Goal: Information Seeking & Learning: Learn about a topic

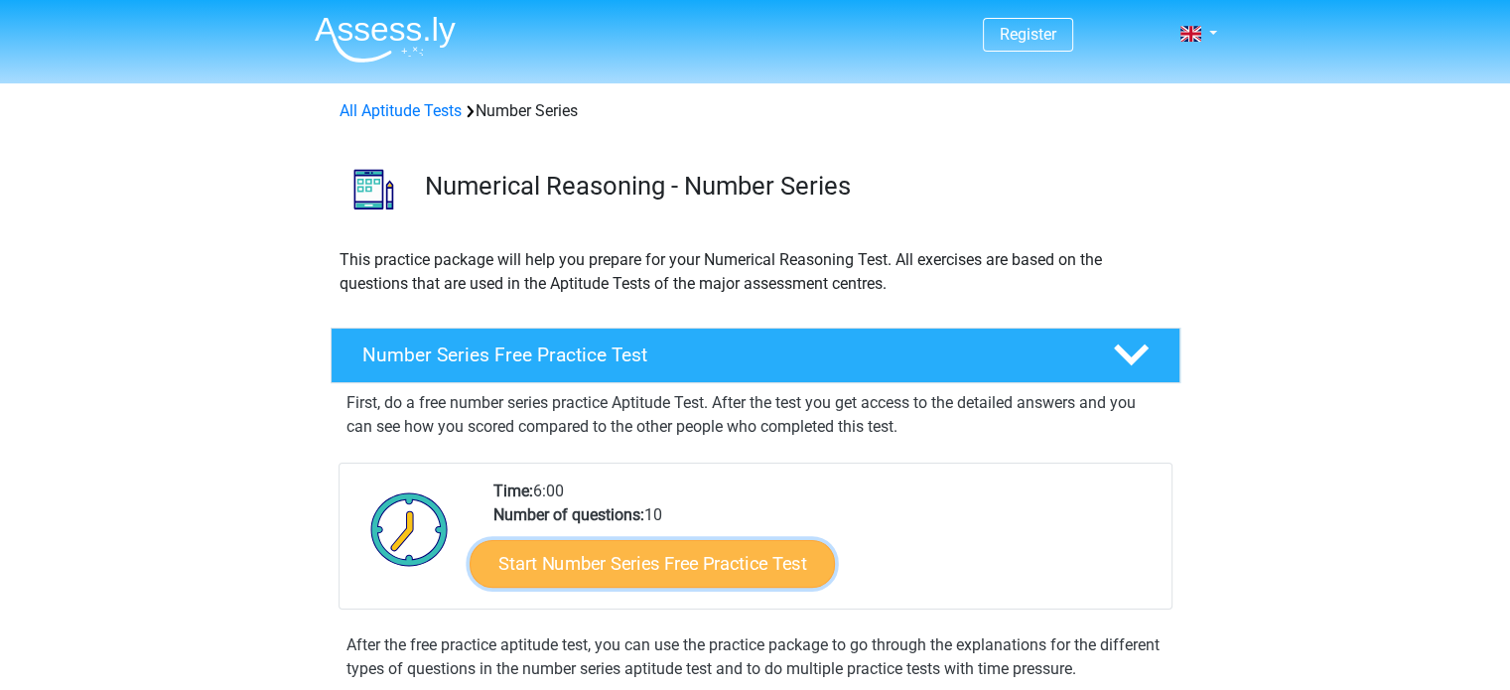
click at [546, 563] on link "Start Number Series Free Practice Test" at bounding box center [652, 563] width 365 height 48
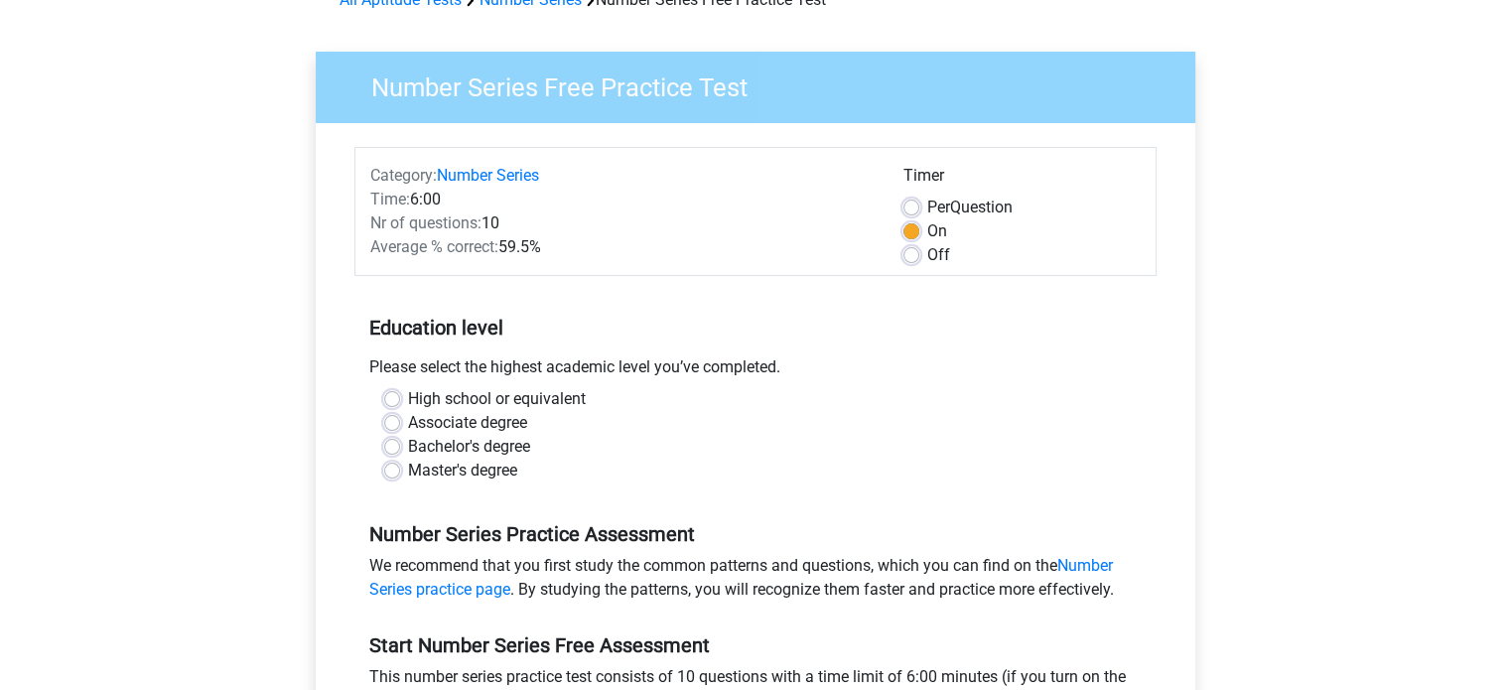
scroll to position [113, 0]
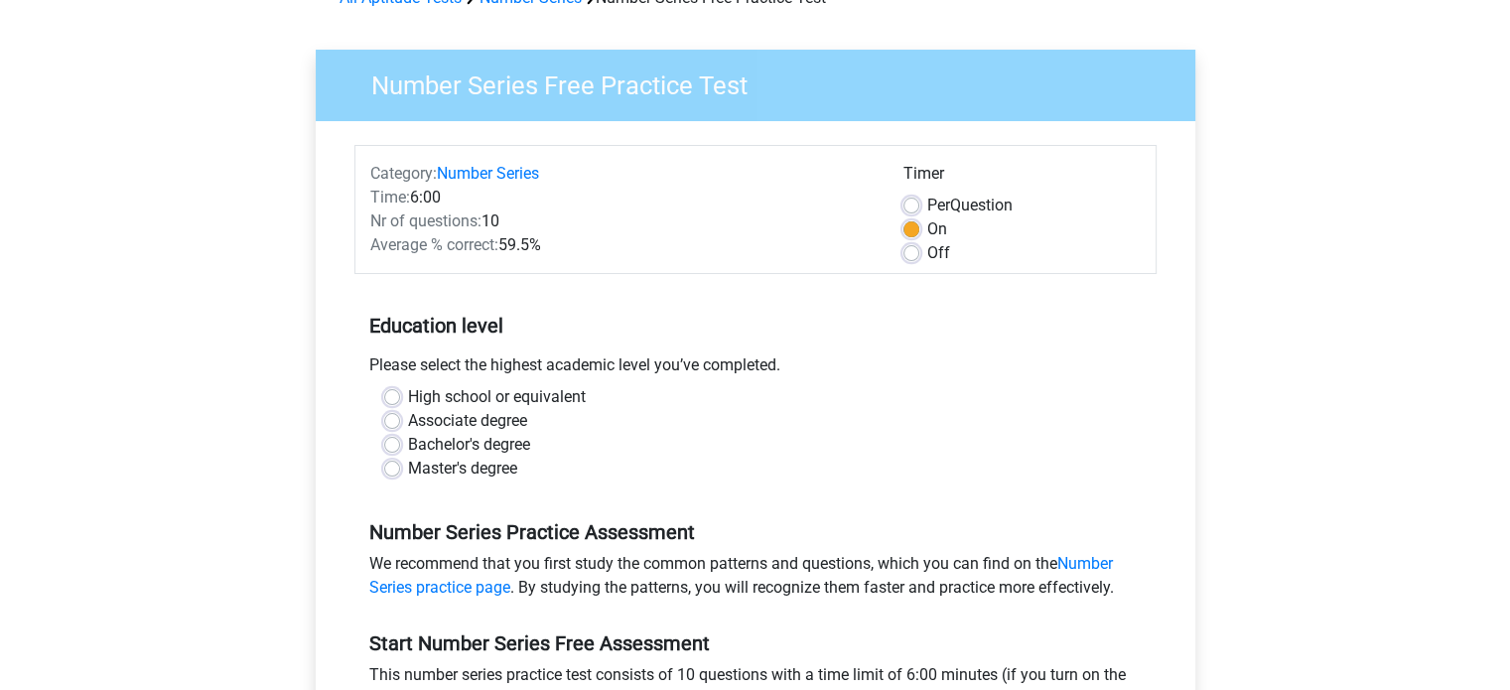
click at [408, 448] on label "Bachelor's degree" at bounding box center [469, 445] width 122 height 24
click at [397, 448] on input "Bachelor's degree" at bounding box center [392, 443] width 16 height 20
radio input "true"
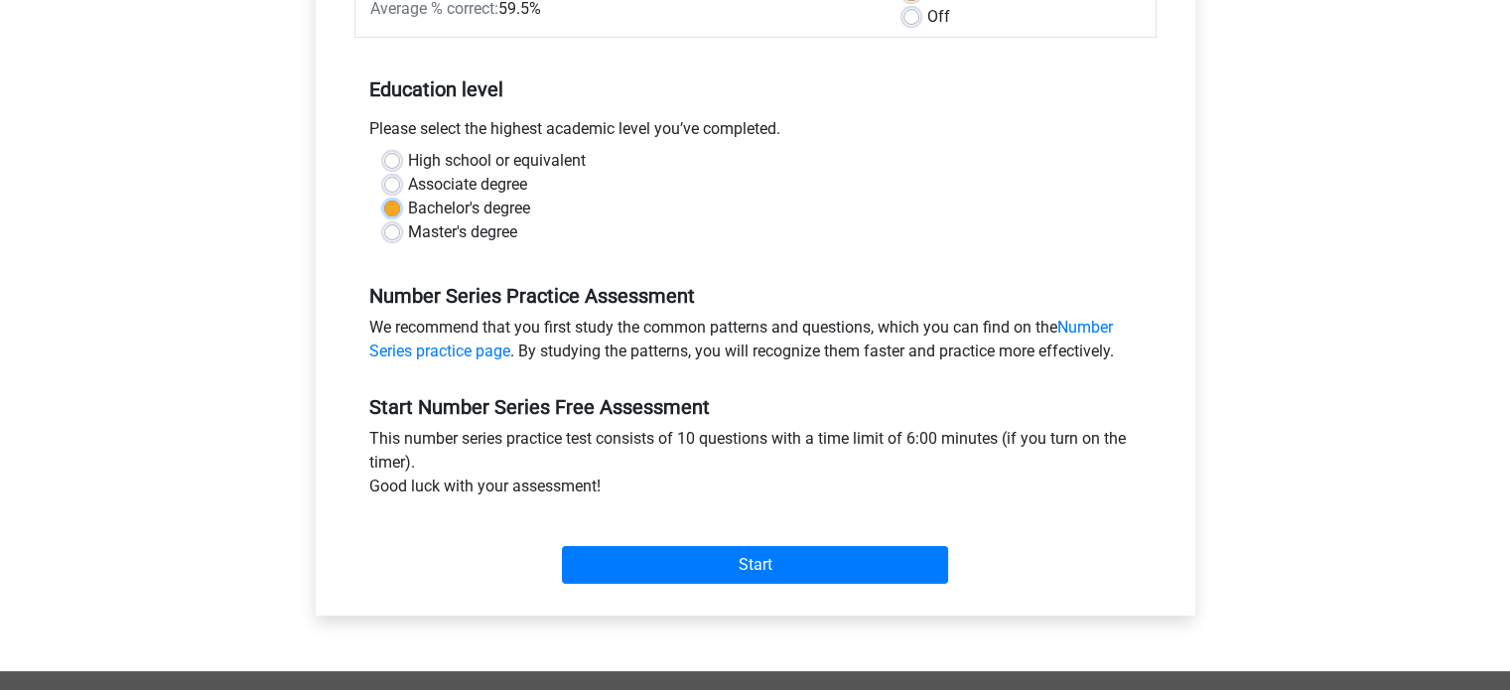
scroll to position [357, 0]
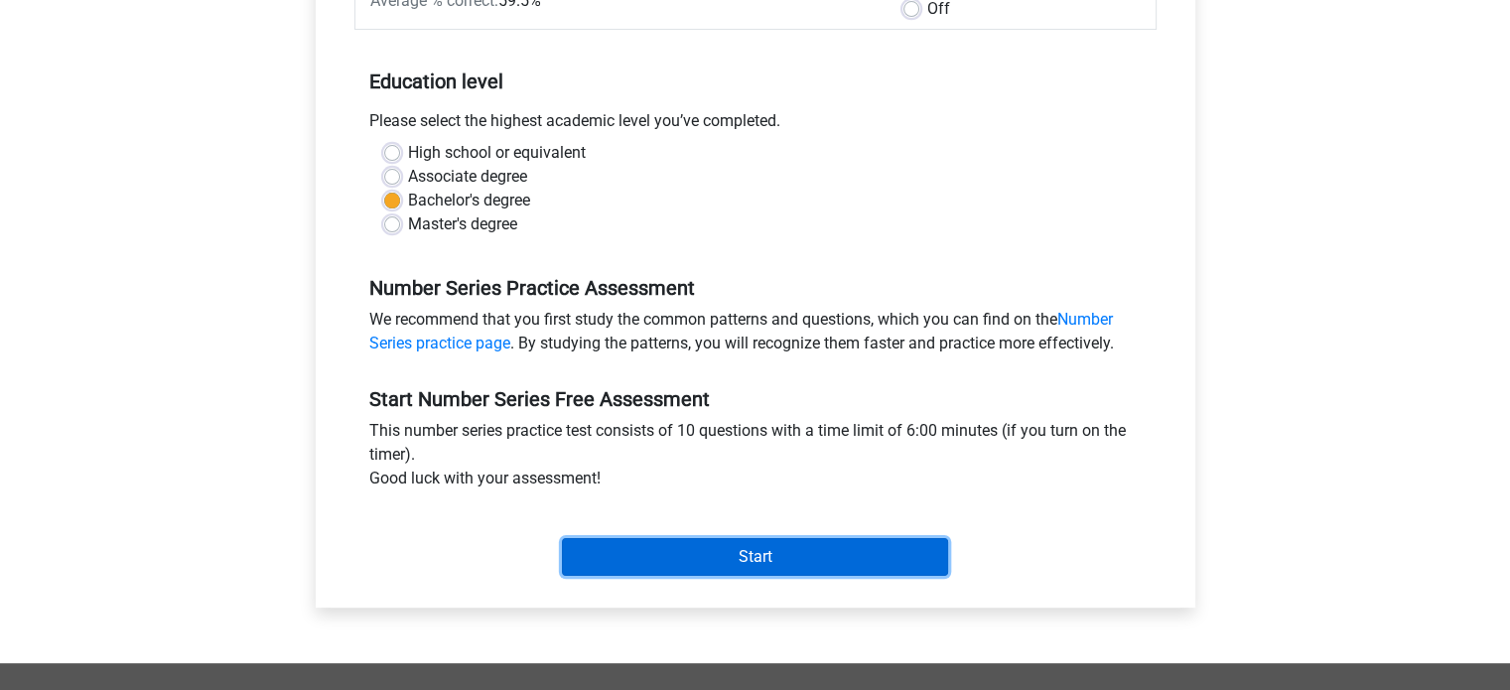
click at [573, 551] on input "Start" at bounding box center [755, 557] width 386 height 38
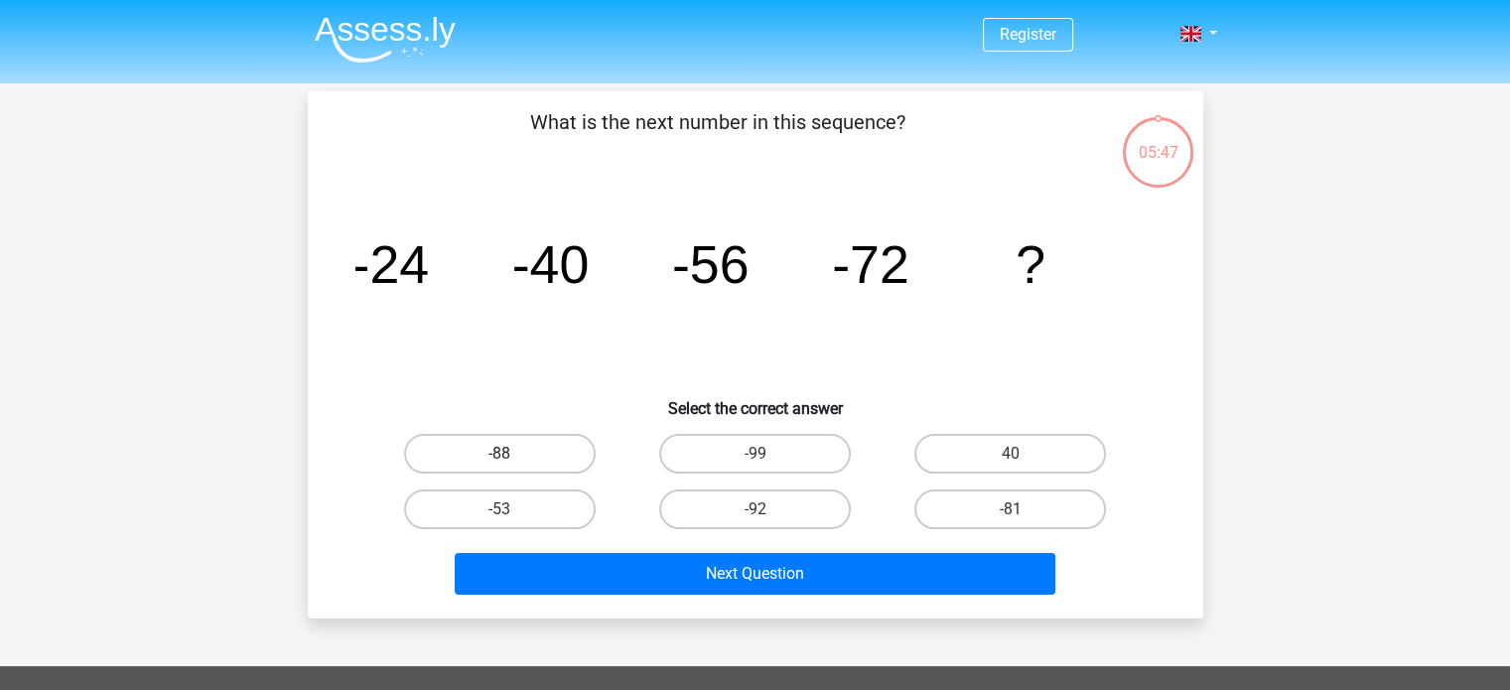
click at [504, 448] on label "-88" at bounding box center [500, 454] width 192 height 40
click at [504, 454] on input "-88" at bounding box center [505, 460] width 13 height 13
radio input "true"
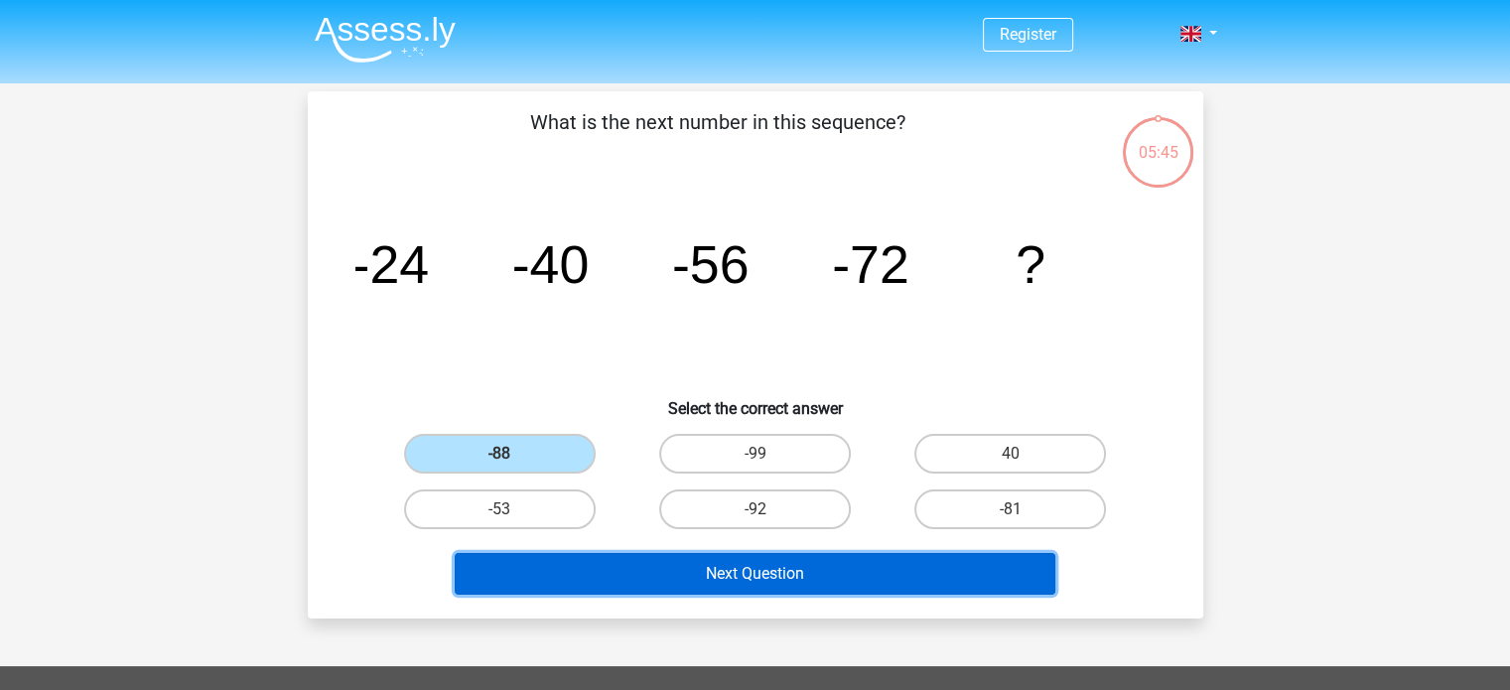
click at [598, 563] on button "Next Question" at bounding box center [755, 574] width 601 height 42
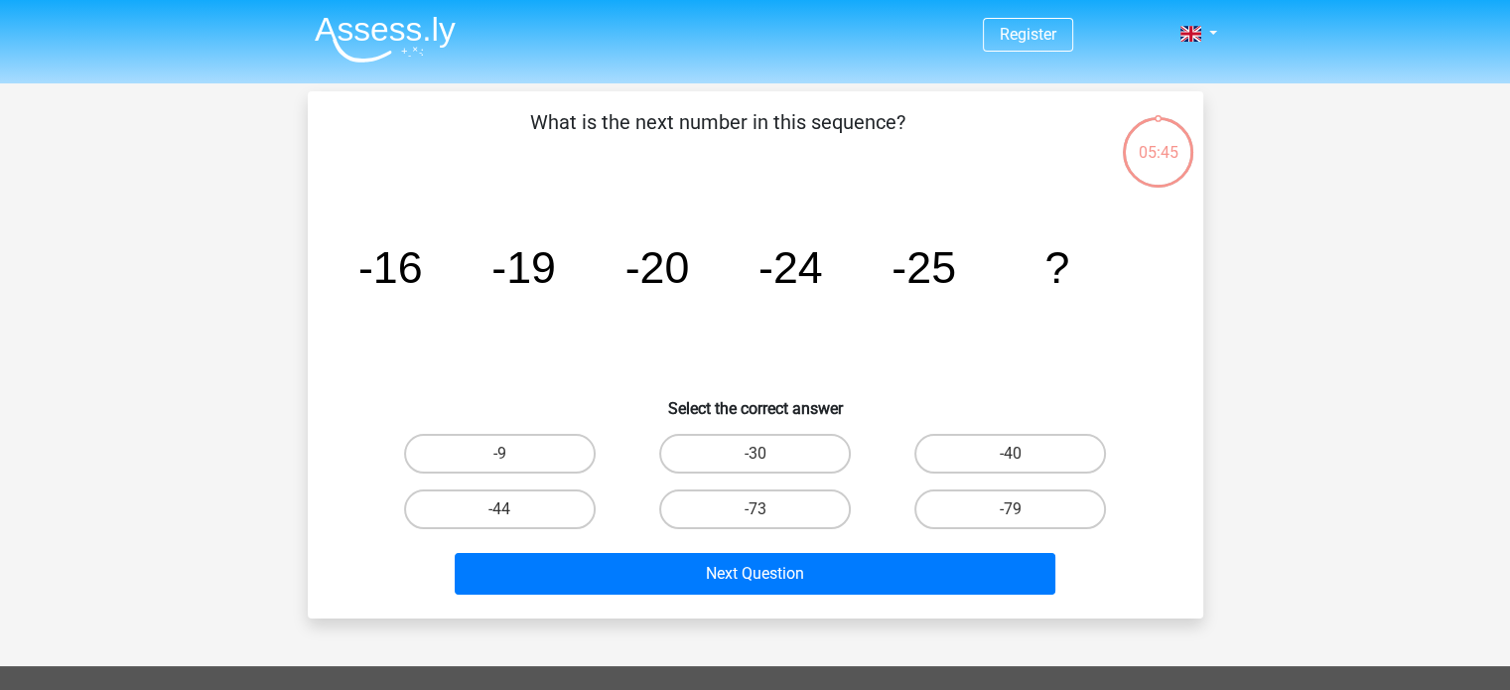
scroll to position [91, 0]
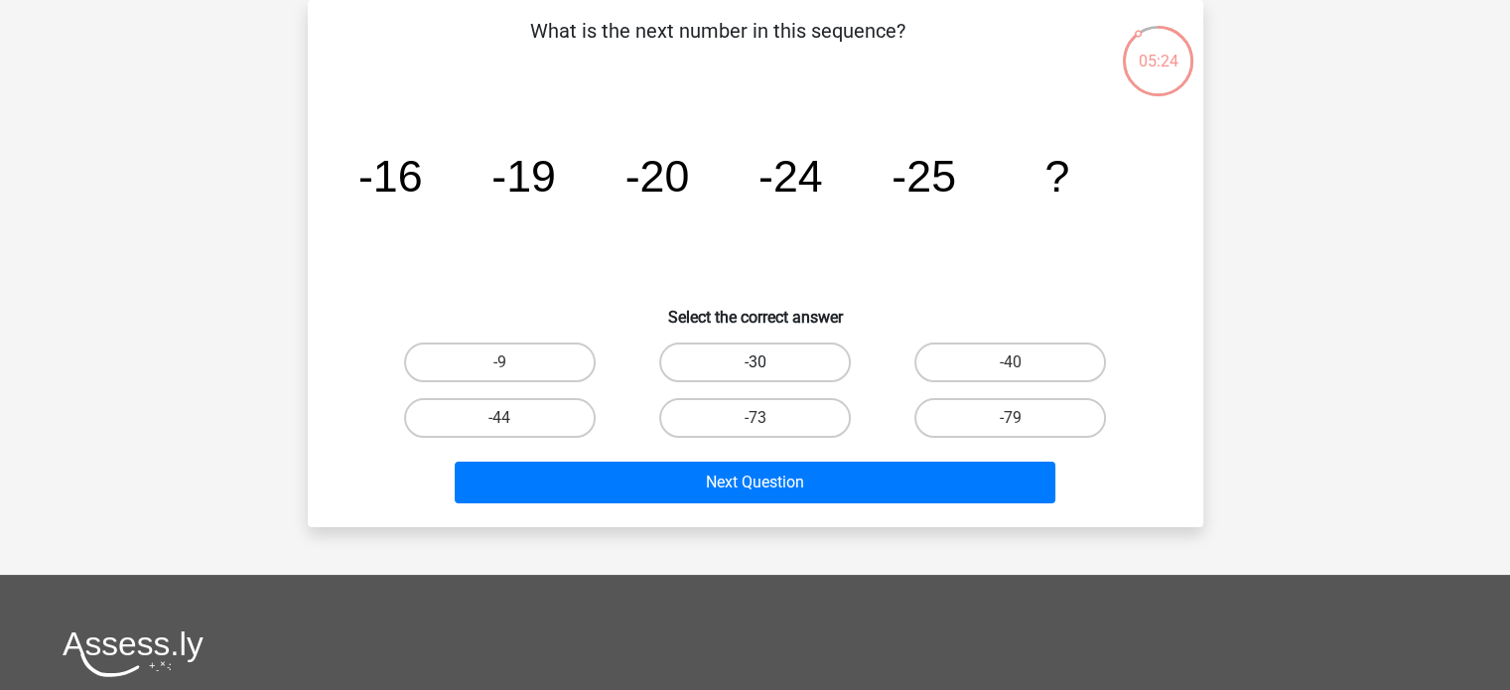
click at [754, 364] on label "-30" at bounding box center [755, 363] width 192 height 40
click at [755, 364] on input "-30" at bounding box center [761, 368] width 13 height 13
radio input "true"
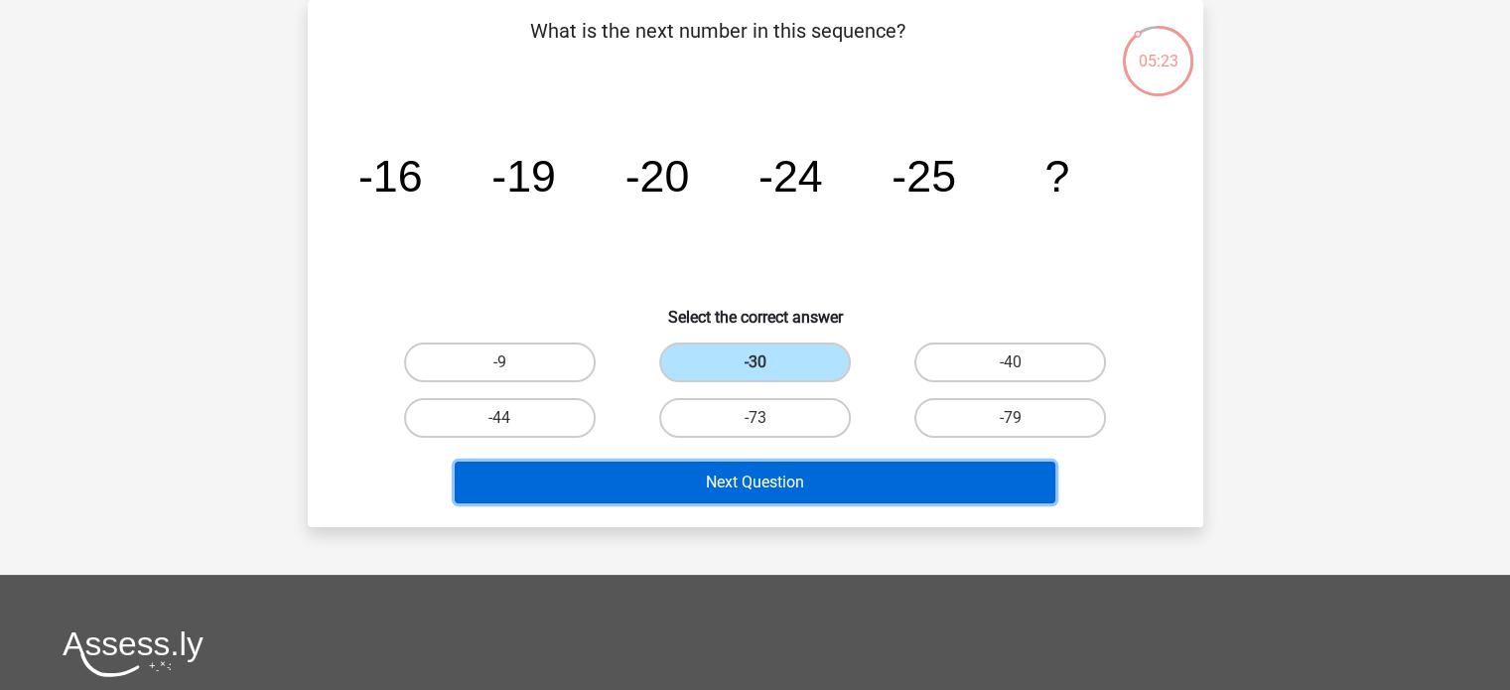
click at [717, 487] on button "Next Question" at bounding box center [755, 483] width 601 height 42
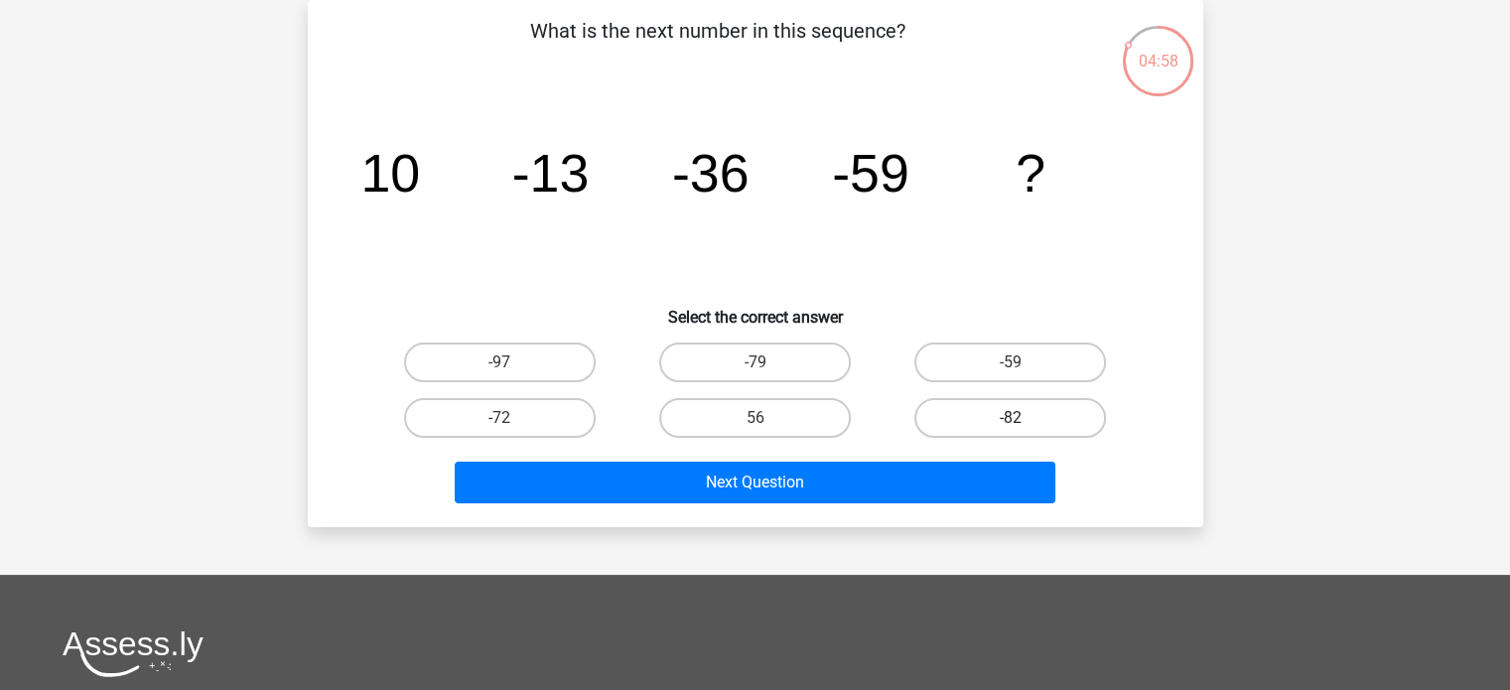
click at [955, 413] on label "-82" at bounding box center [1010, 418] width 192 height 40
click at [1011, 418] on input "-82" at bounding box center [1017, 424] width 13 height 13
radio input "true"
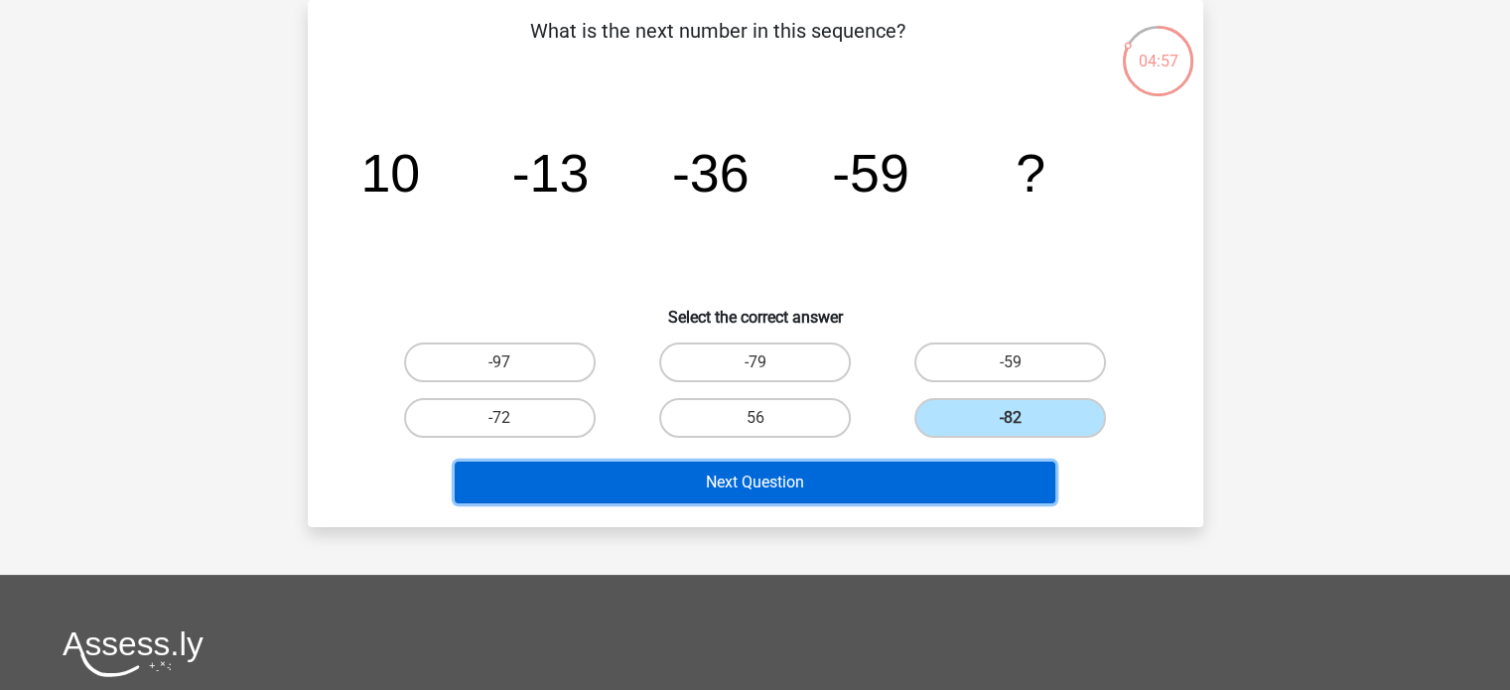
click at [910, 484] on button "Next Question" at bounding box center [755, 483] width 601 height 42
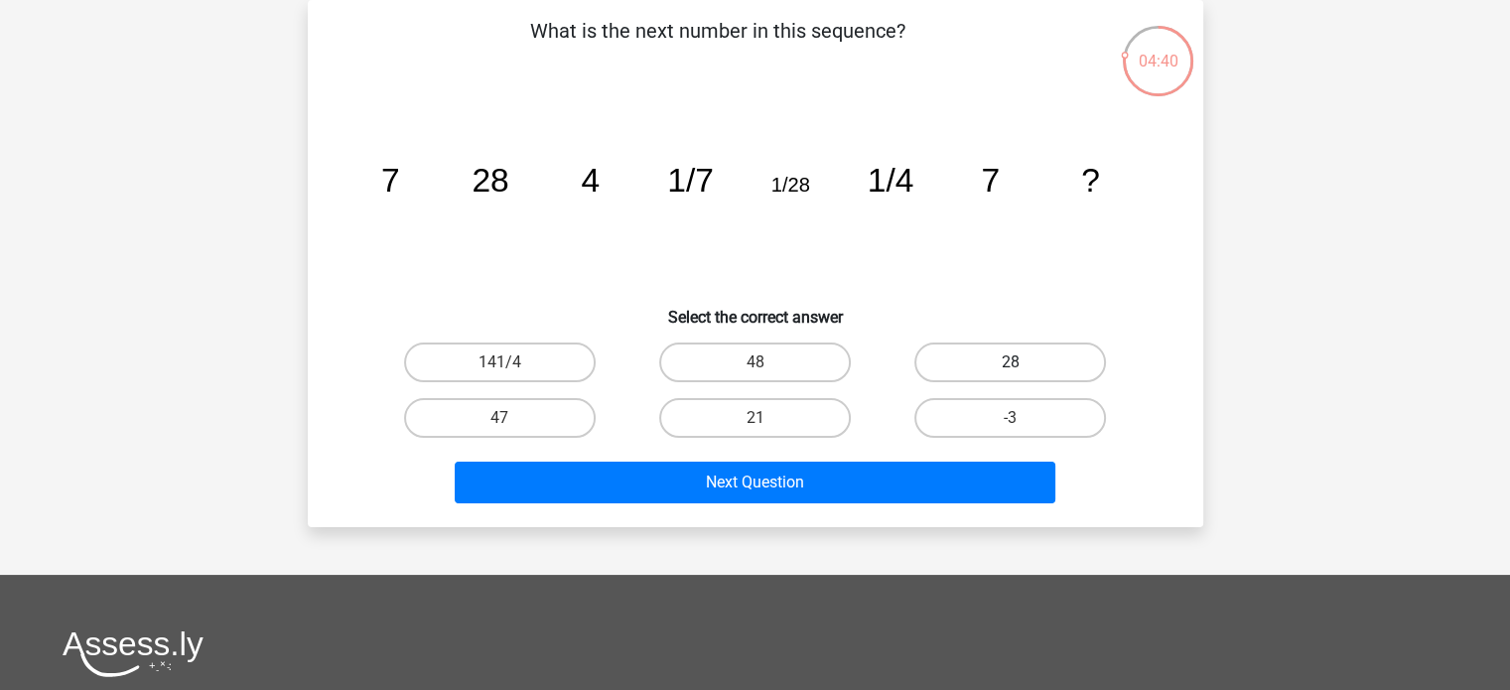
click at [967, 362] on label "28" at bounding box center [1010, 363] width 192 height 40
click at [1011, 362] on input "28" at bounding box center [1017, 368] width 13 height 13
radio input "true"
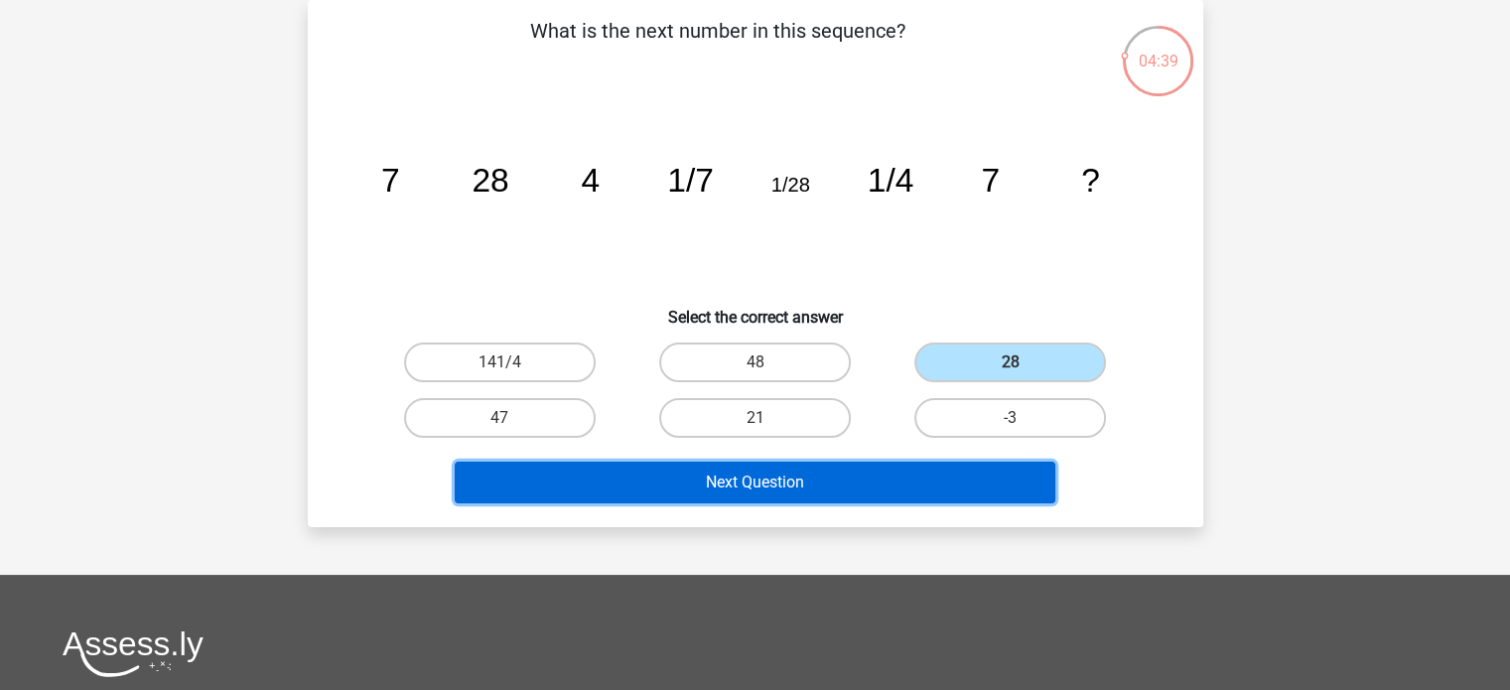
click at [926, 481] on button "Next Question" at bounding box center [755, 483] width 601 height 42
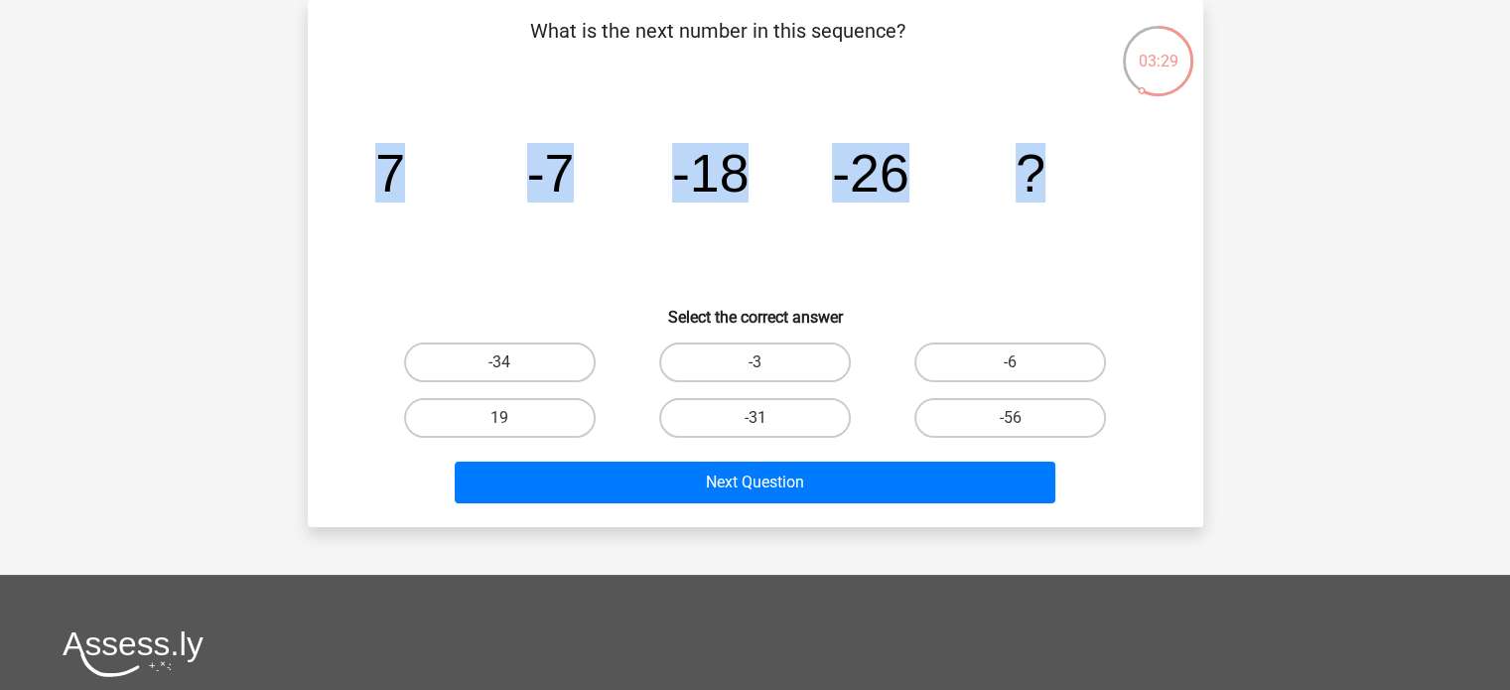
drag, startPoint x: 373, startPoint y: 172, endPoint x: 1055, endPoint y: 182, distance: 682.1
click at [1055, 182] on icon "image/svg+xml 7 -7 -18 -26 ?" at bounding box center [755, 191] width 800 height 201
copy g "7 -7 -18 -26 ?"
click at [770, 419] on label "-31" at bounding box center [755, 418] width 192 height 40
click at [767, 419] on input "-31" at bounding box center [761, 424] width 13 height 13
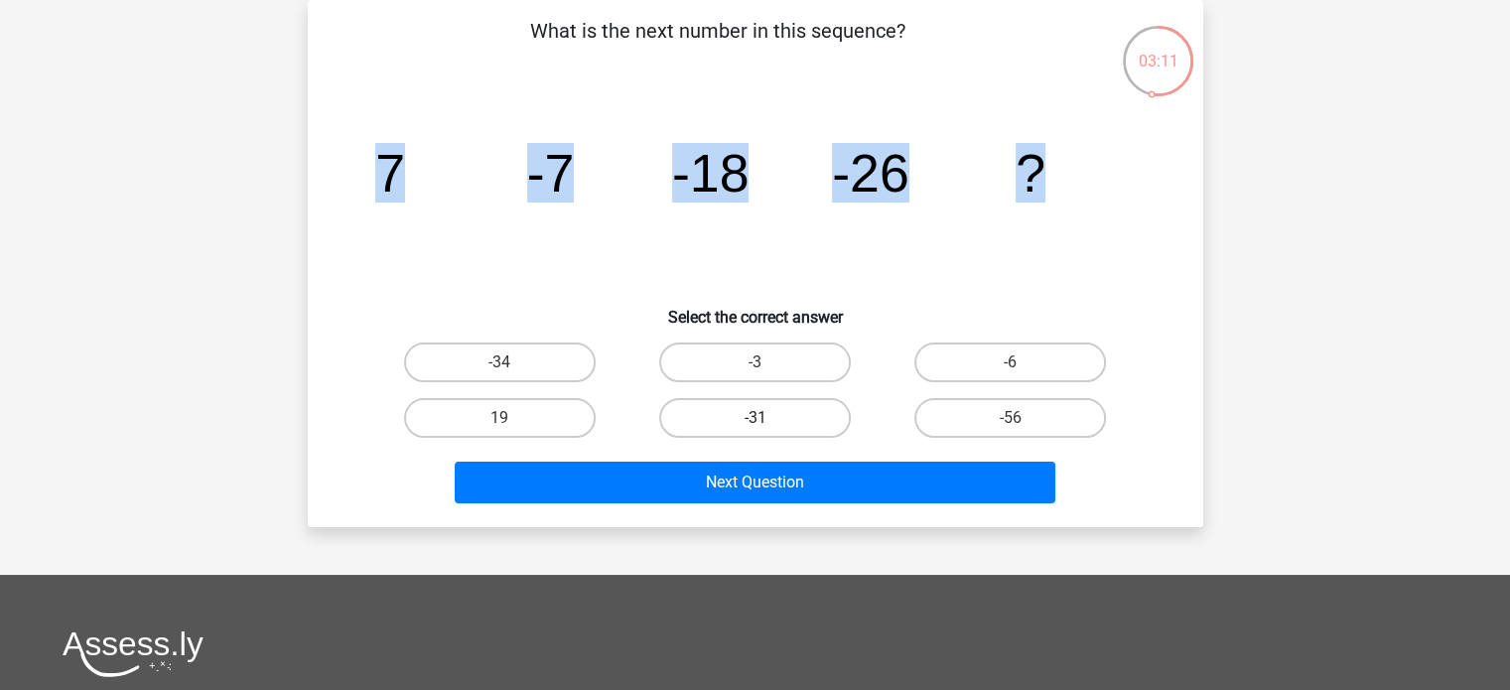
radio input "true"
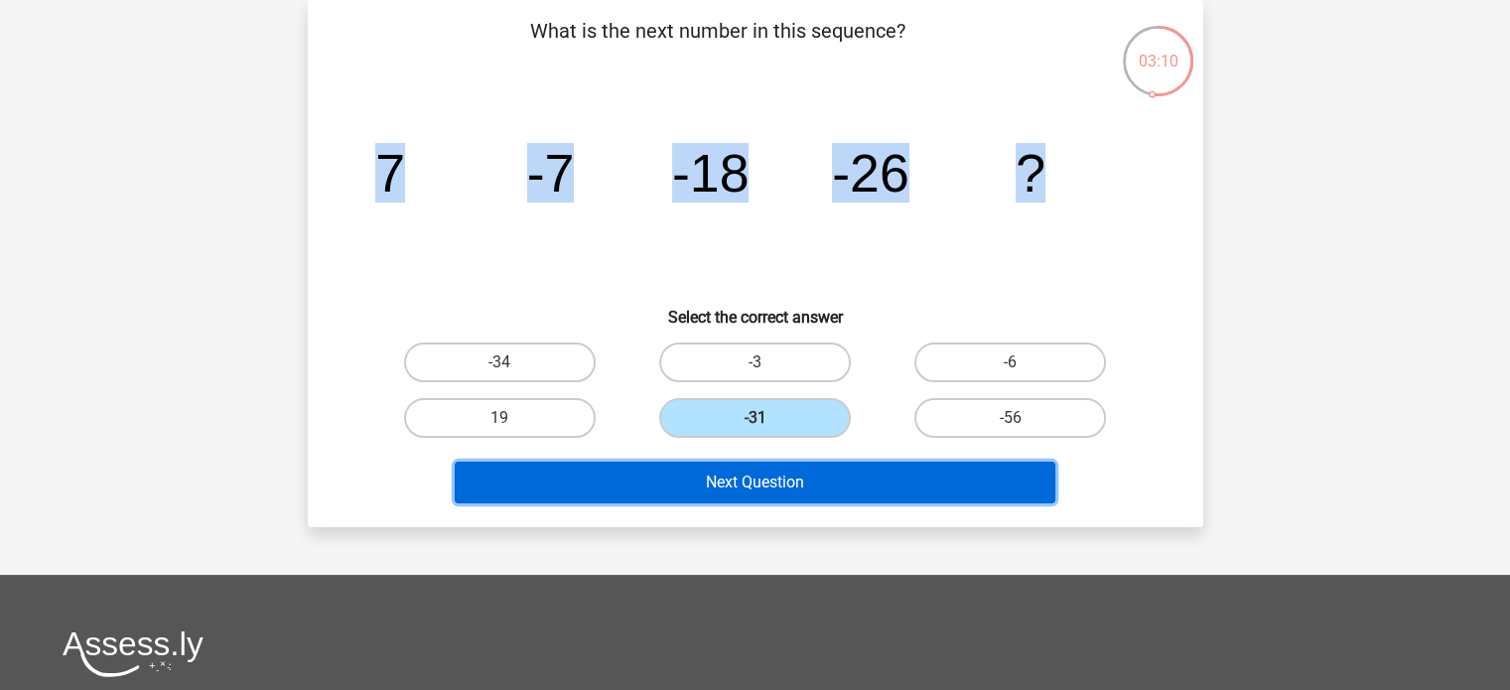
click at [782, 477] on button "Next Question" at bounding box center [755, 483] width 601 height 42
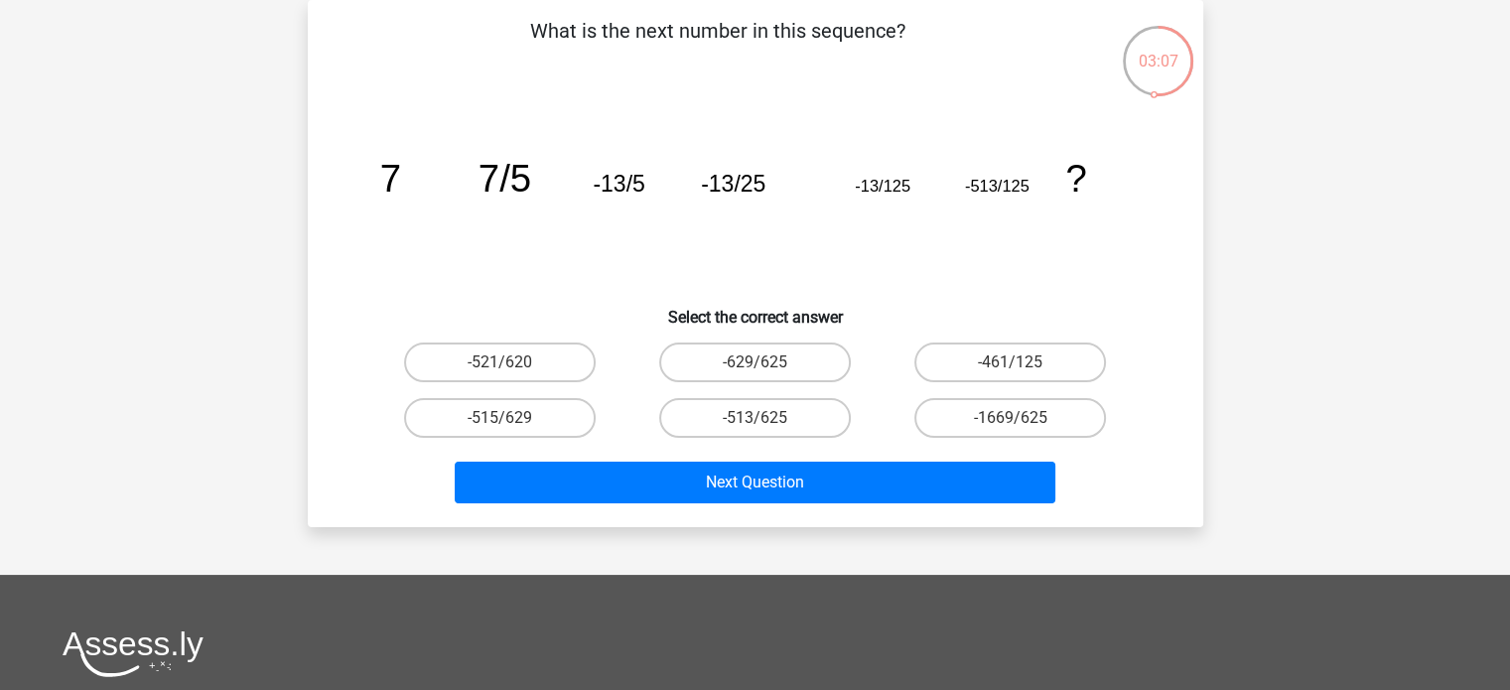
click at [493, 246] on icon "image/svg+xml 7 7/5 -13/5 -13/25 -13/125 -513/125 ?" at bounding box center [755, 191] width 800 height 201
click at [727, 416] on label "-513/625" at bounding box center [755, 418] width 192 height 40
click at [755, 418] on input "-513/625" at bounding box center [761, 424] width 13 height 13
radio input "true"
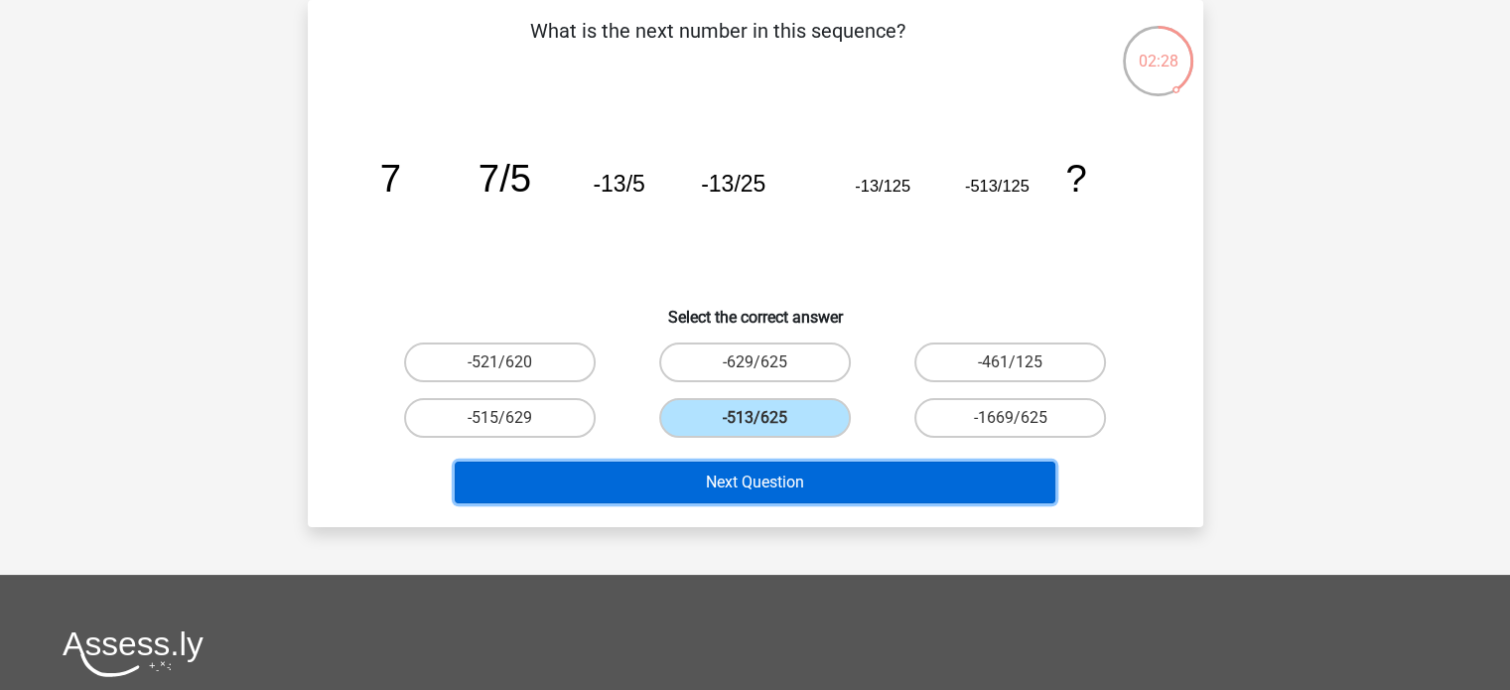
click at [737, 480] on button "Next Question" at bounding box center [755, 483] width 601 height 42
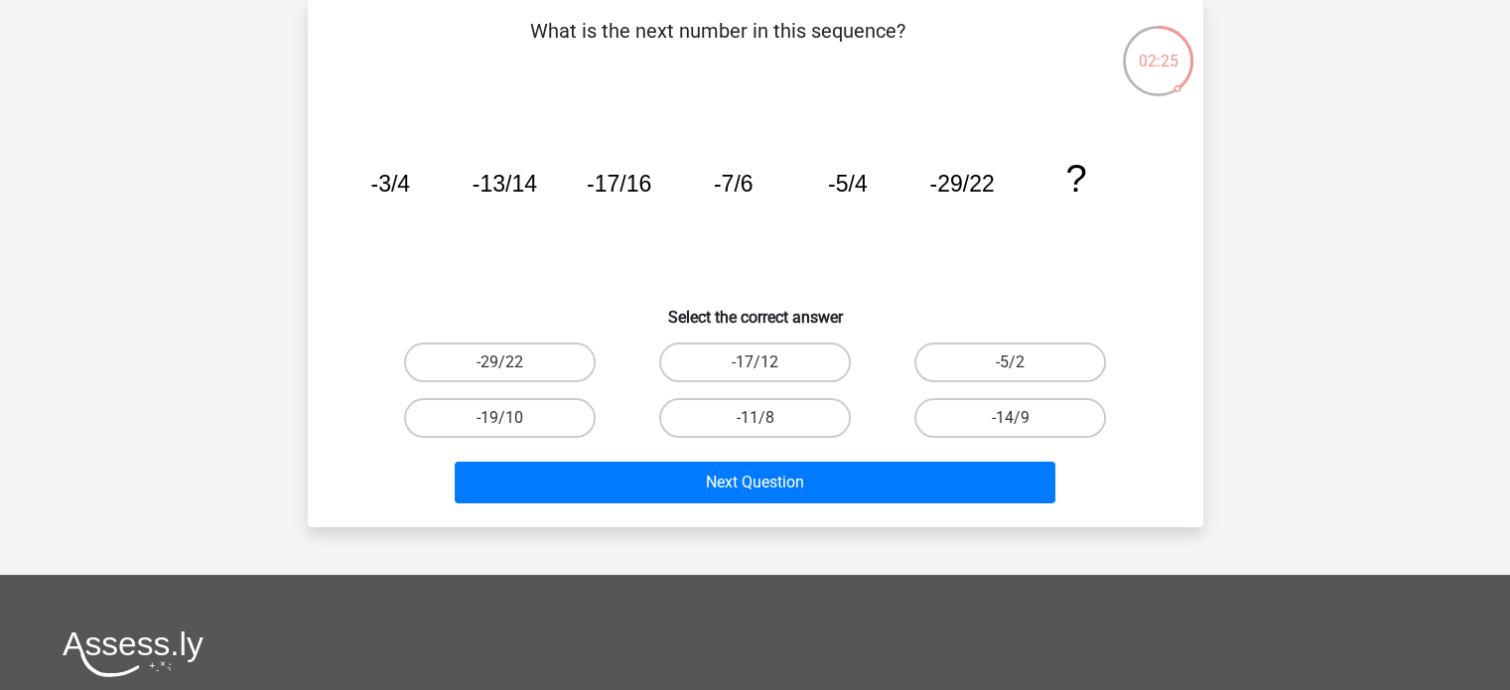
click at [509, 250] on icon "image/svg+xml -3/4 -13/14 -17/16 -7/6 -5/4 -29/22 ?" at bounding box center [755, 191] width 800 height 201
click at [741, 414] on label "-11/8" at bounding box center [755, 418] width 192 height 40
click at [755, 418] on input "-11/8" at bounding box center [761, 424] width 13 height 13
radio input "true"
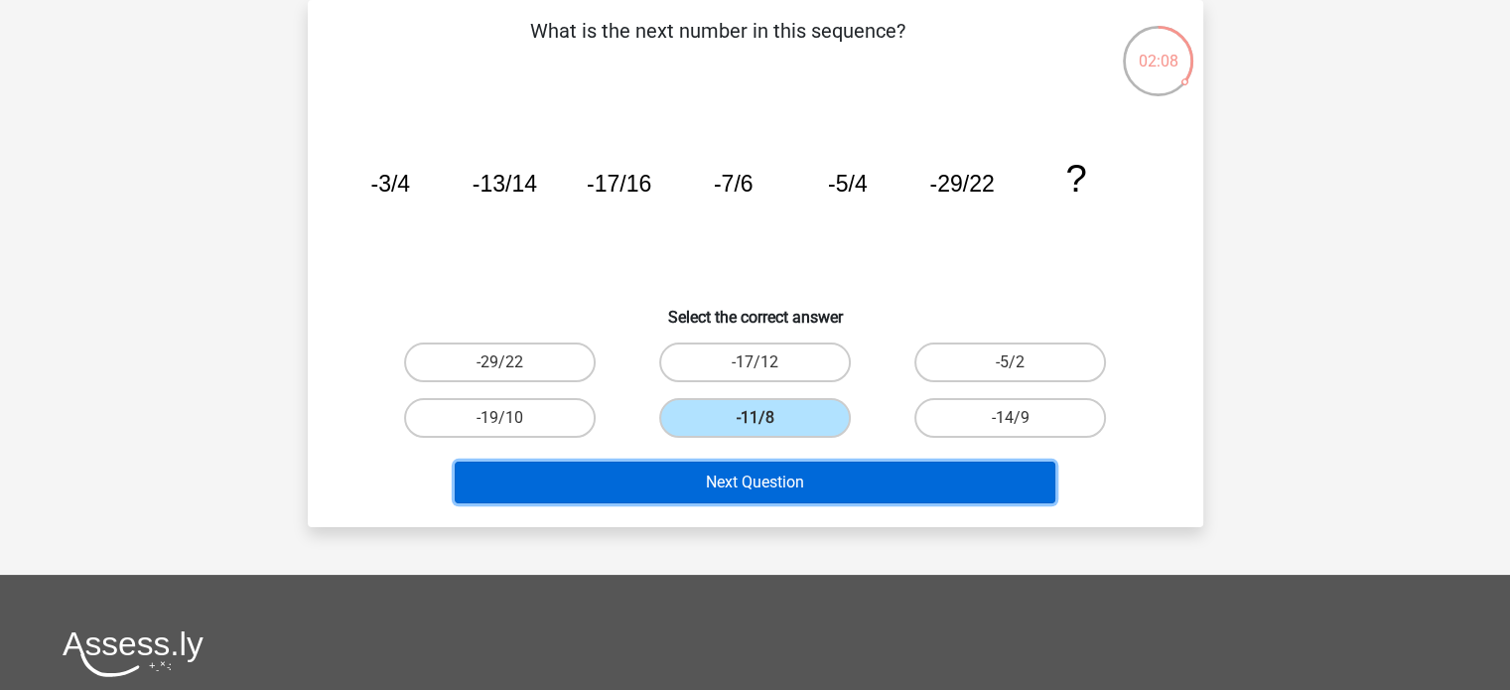
click at [738, 484] on button "Next Question" at bounding box center [755, 483] width 601 height 42
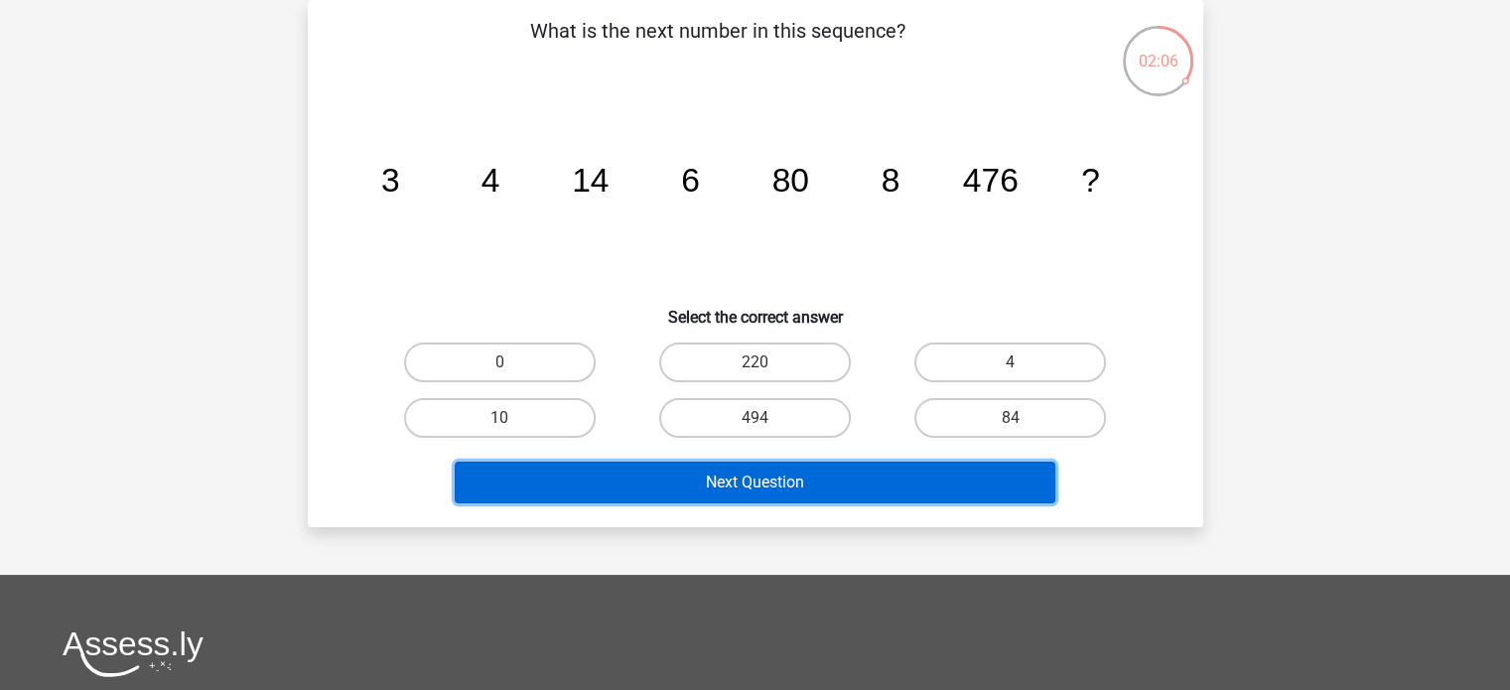
click at [738, 484] on button "Next Question" at bounding box center [755, 483] width 601 height 42
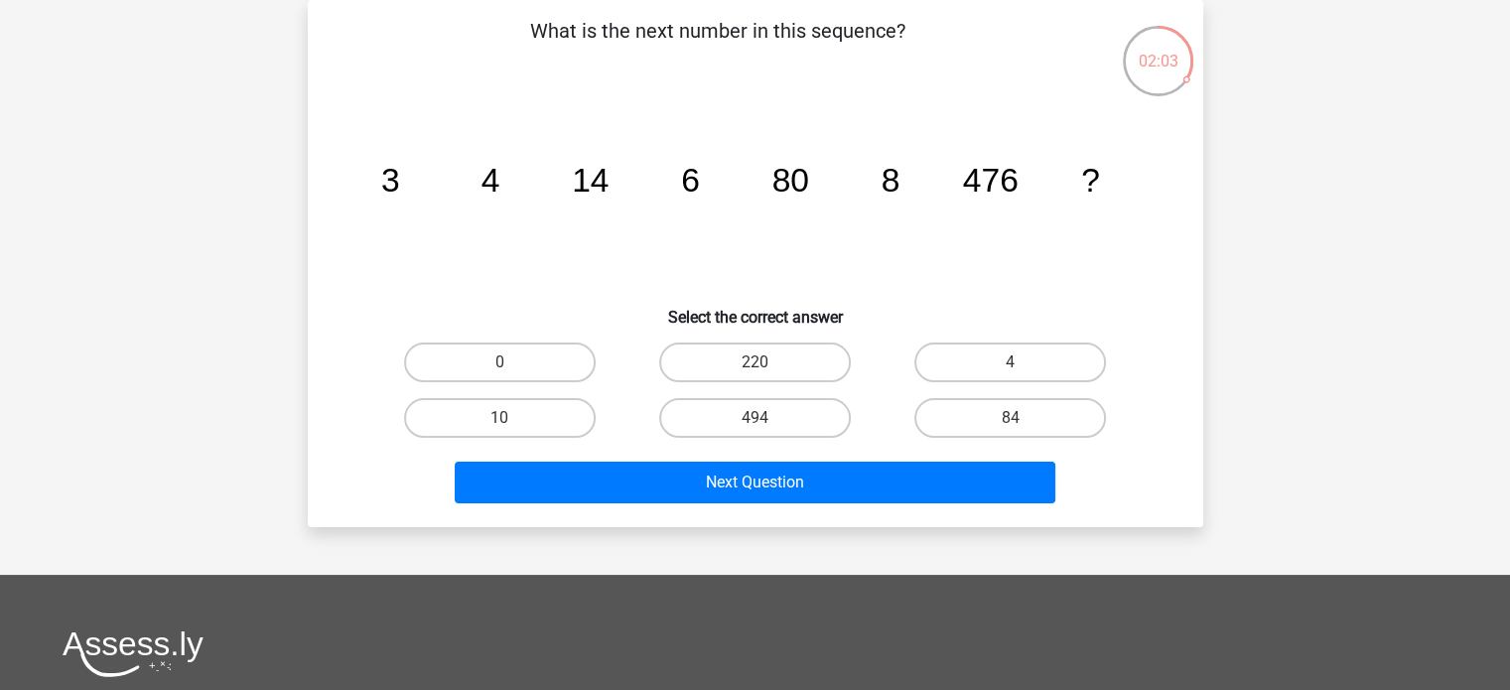
click at [556, 282] on icon "image/svg+xml 3 4 14 6 80 8 476 ?" at bounding box center [755, 191] width 800 height 201
click at [499, 412] on label "10" at bounding box center [500, 418] width 192 height 40
click at [499, 418] on input "10" at bounding box center [505, 424] width 13 height 13
radio input "true"
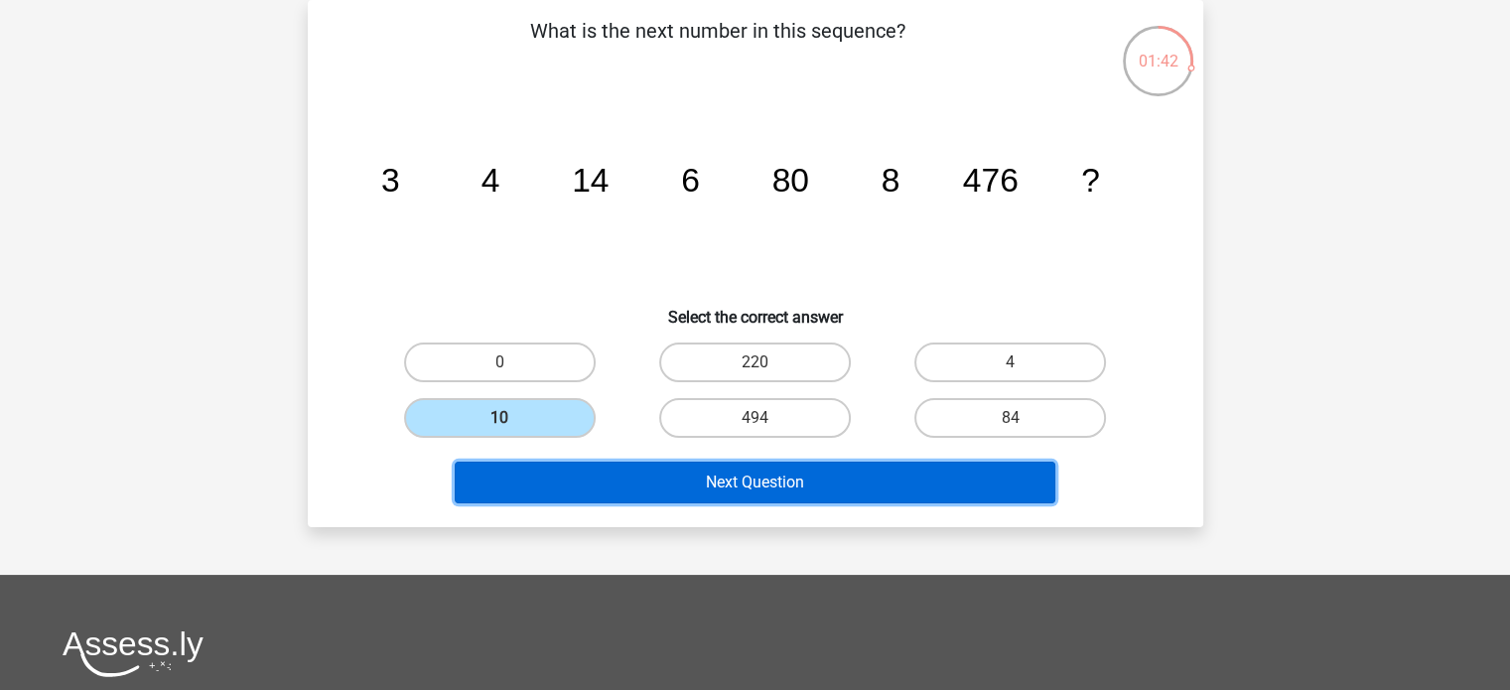
click at [604, 495] on button "Next Question" at bounding box center [755, 483] width 601 height 42
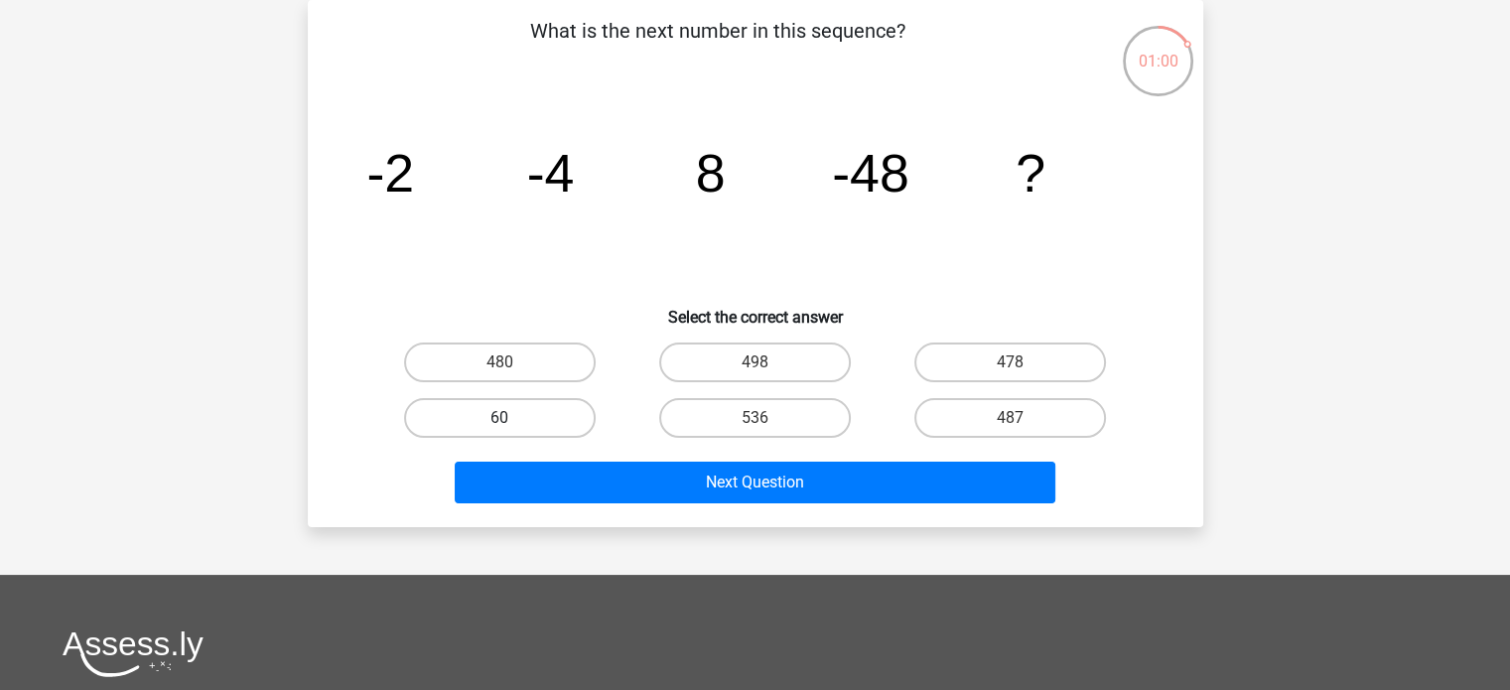
click at [527, 401] on label "60" at bounding box center [500, 418] width 192 height 40
click at [512, 418] on input "60" at bounding box center [505, 424] width 13 height 13
radio input "true"
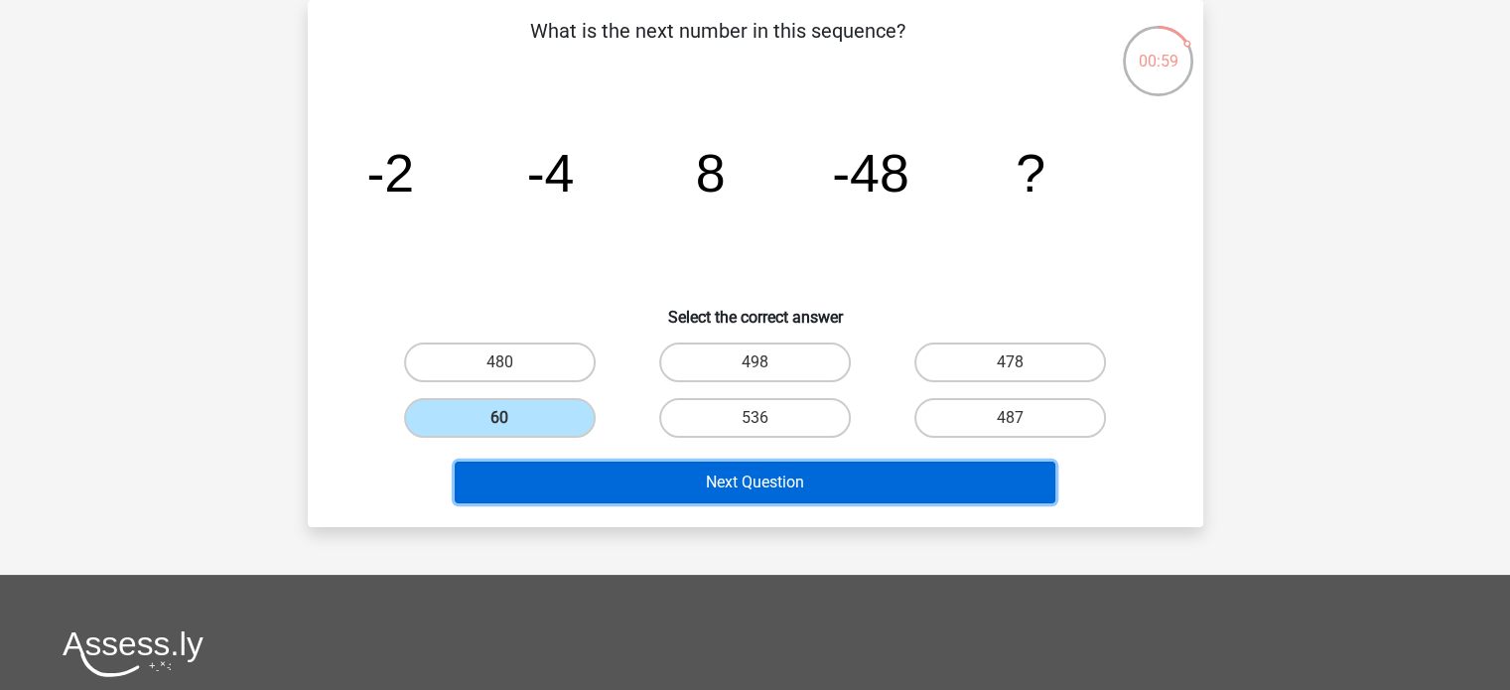
click at [573, 484] on button "Next Question" at bounding box center [755, 483] width 601 height 42
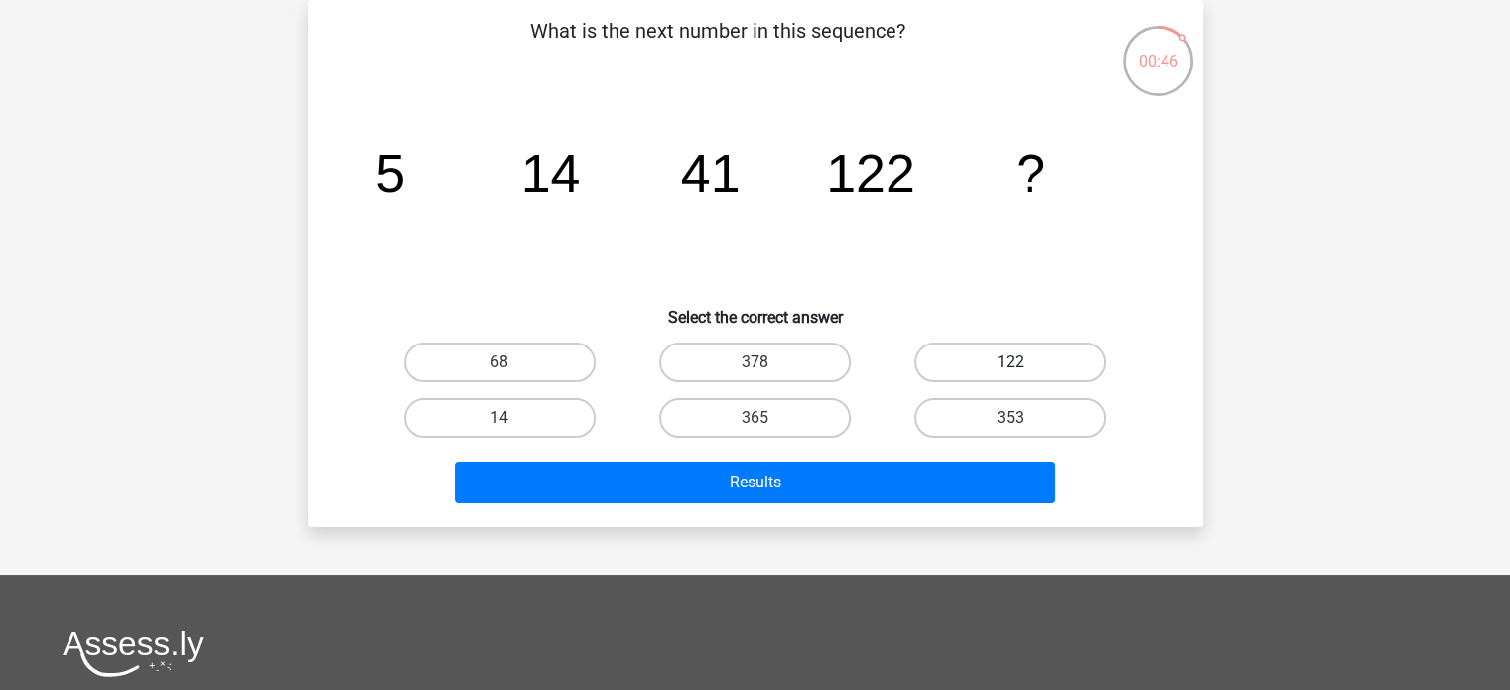
click at [1012, 380] on label "122" at bounding box center [1010, 363] width 192 height 40
click at [1012, 375] on input "122" at bounding box center [1017, 368] width 13 height 13
radio input "true"
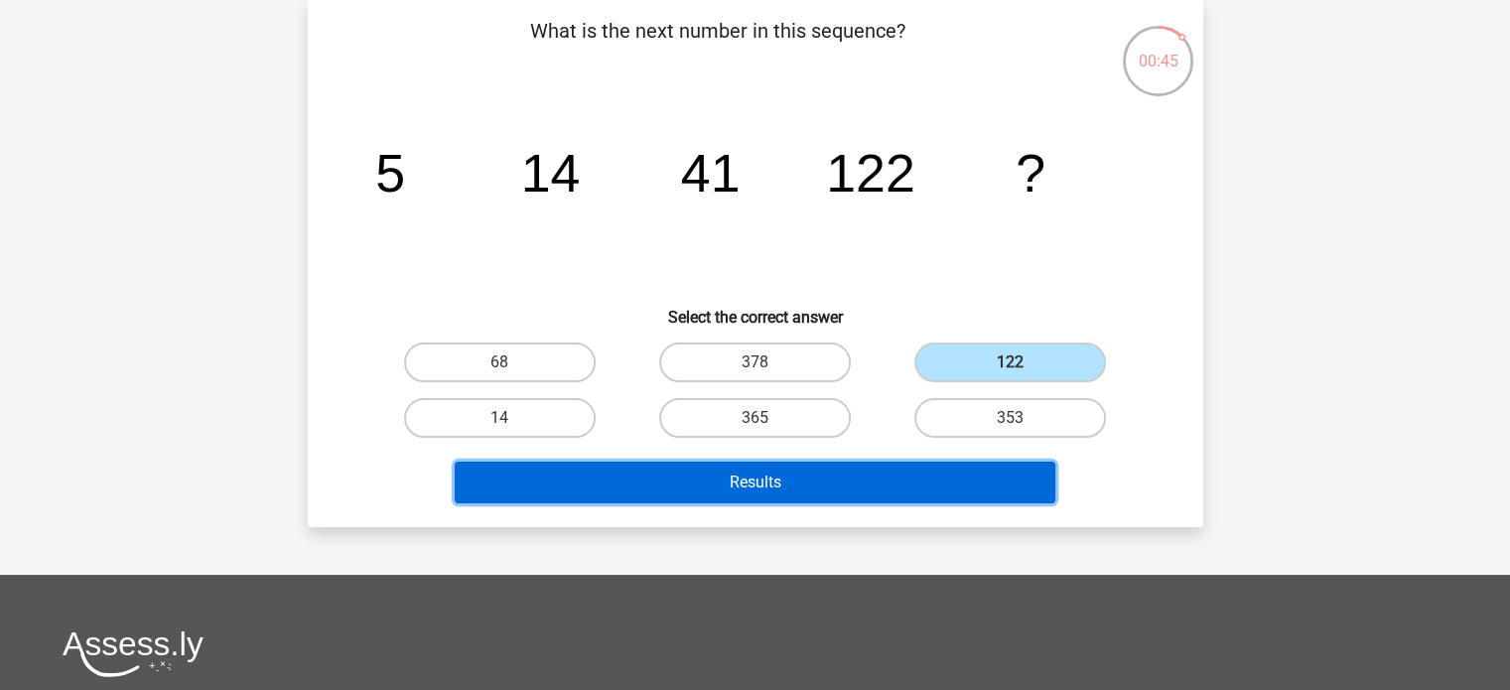
click at [977, 462] on button "Results" at bounding box center [755, 483] width 601 height 42
